Goal: Task Accomplishment & Management: Use online tool/utility

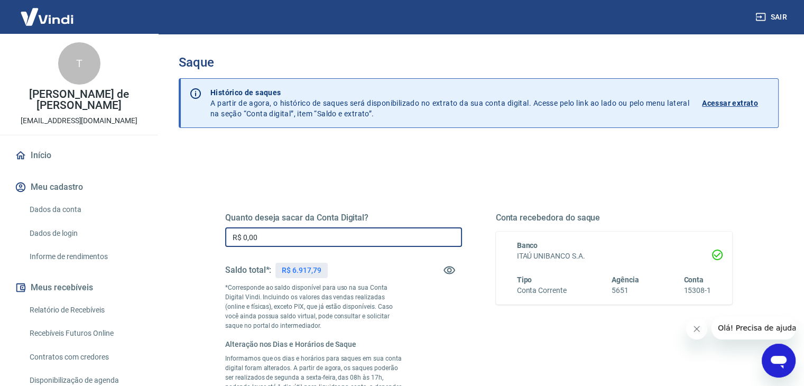
click at [331, 231] on input "R$ 0,00" at bounding box center [343, 237] width 237 height 20
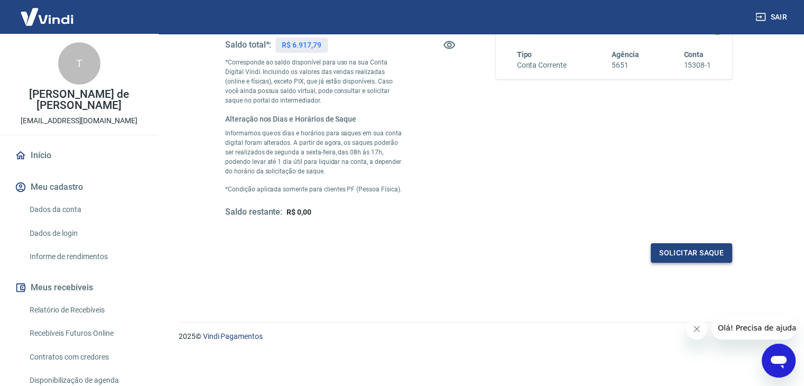
type input "R$ 6.917,79"
click at [693, 246] on button "Solicitar saque" at bounding box center [691, 253] width 81 height 20
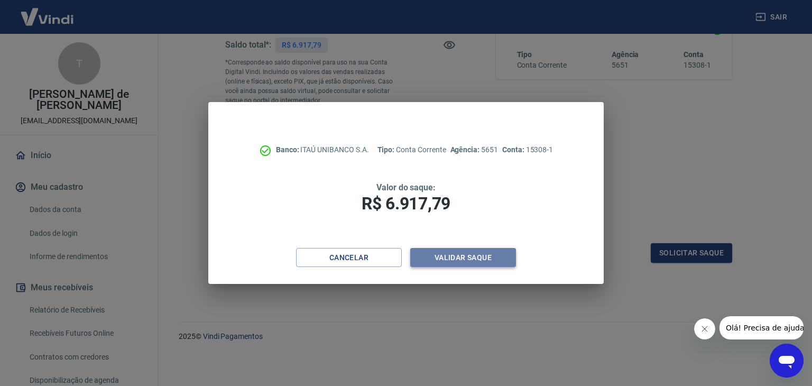
click at [460, 254] on button "Validar saque" at bounding box center [463, 258] width 106 height 20
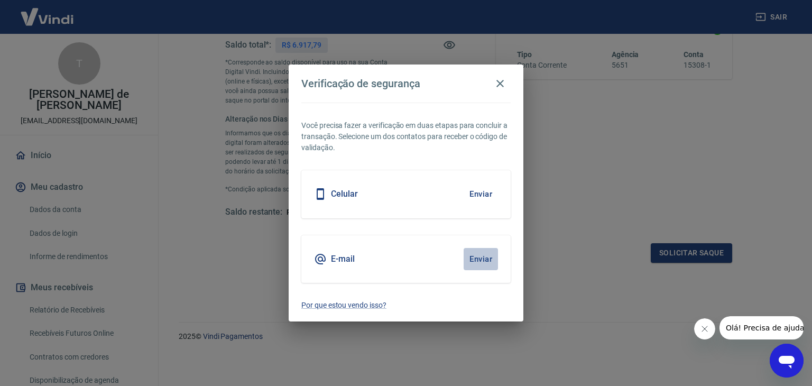
click at [478, 257] on button "Enviar" at bounding box center [481, 259] width 34 height 22
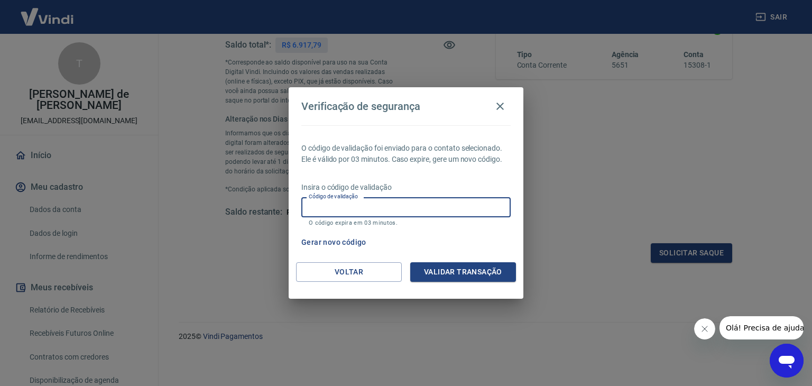
click at [442, 213] on input "Código de validação" at bounding box center [405, 207] width 209 height 20
type input "443610"
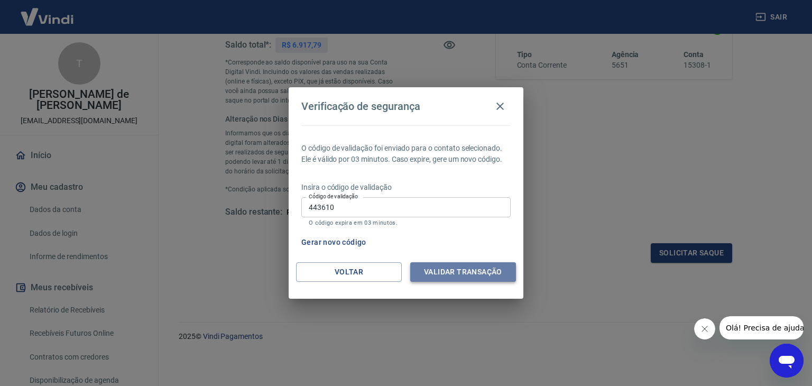
click at [461, 269] on button "Validar transação" at bounding box center [463, 272] width 106 height 20
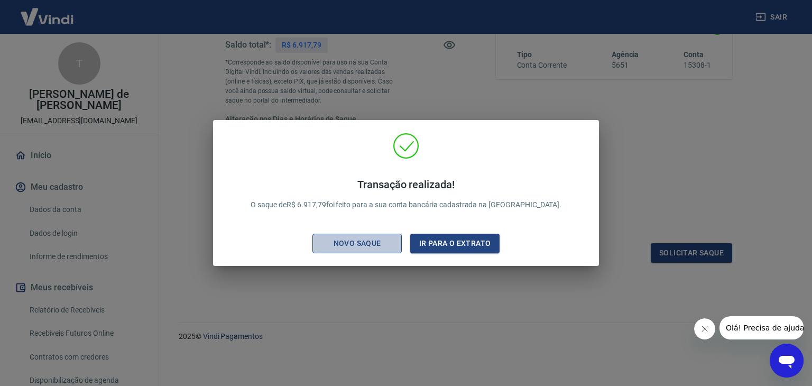
click at [362, 246] on div "Novo saque" at bounding box center [357, 243] width 73 height 13
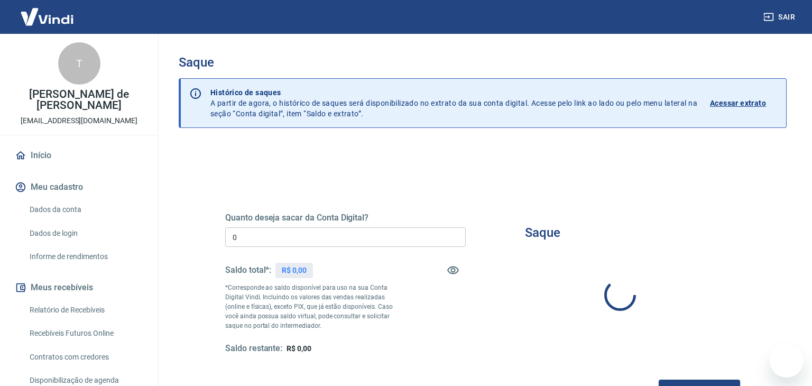
type input "R$ 0,00"
